Goal: Find specific page/section: Find specific page/section

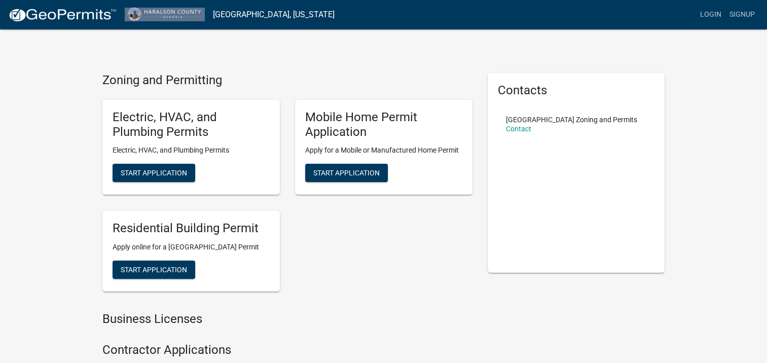
click at [65, 15] on img at bounding box center [62, 15] width 109 height 15
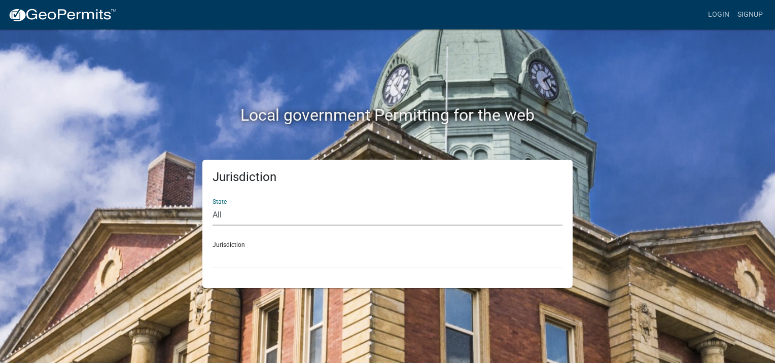
click at [225, 215] on select "All [US_STATE] [US_STATE] [US_STATE] [US_STATE] [US_STATE] [US_STATE] [US_STATE…" at bounding box center [387, 215] width 350 height 21
select select "[US_STATE]"
click at [212, 205] on select "All [US_STATE] [US_STATE] [US_STATE] [US_STATE] [US_STATE] [US_STATE] [US_STATE…" at bounding box center [387, 215] width 350 height 21
click at [235, 257] on select "[GEOGRAPHIC_DATA], [US_STATE][PERSON_NAME][GEOGRAPHIC_DATA], [US_STATE][PERSON_…" at bounding box center [387, 258] width 350 height 21
